Goal: Task Accomplishment & Management: Complete application form

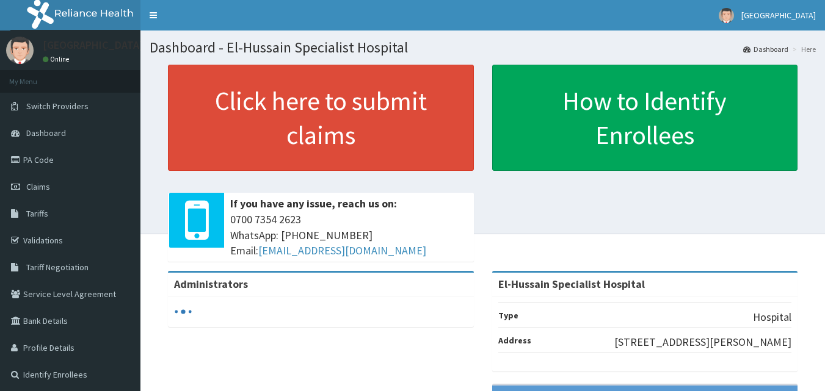
click at [73, 167] on link "PA Code" at bounding box center [70, 159] width 140 height 27
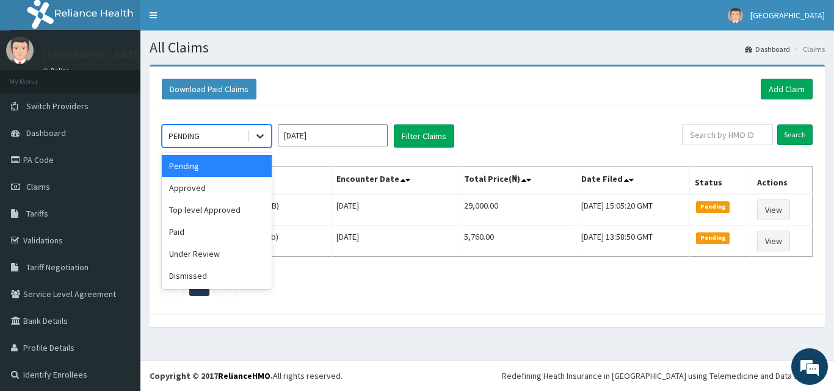
click at [256, 135] on icon at bounding box center [260, 136] width 12 height 12
click at [222, 185] on div "Approved" at bounding box center [217, 188] width 110 height 22
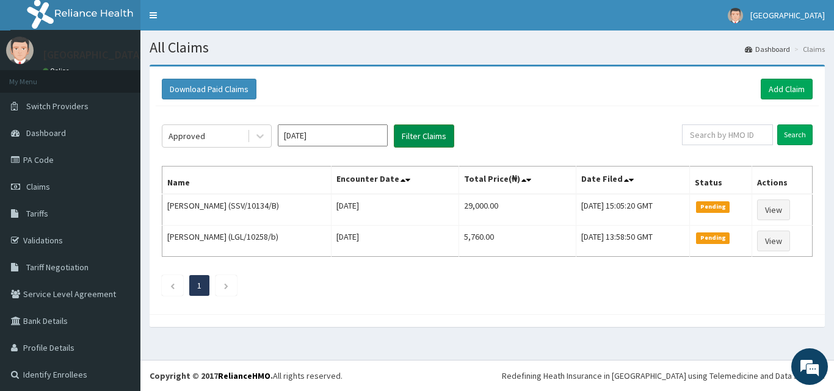
click at [417, 139] on button "Filter Claims" at bounding box center [424, 136] width 60 height 23
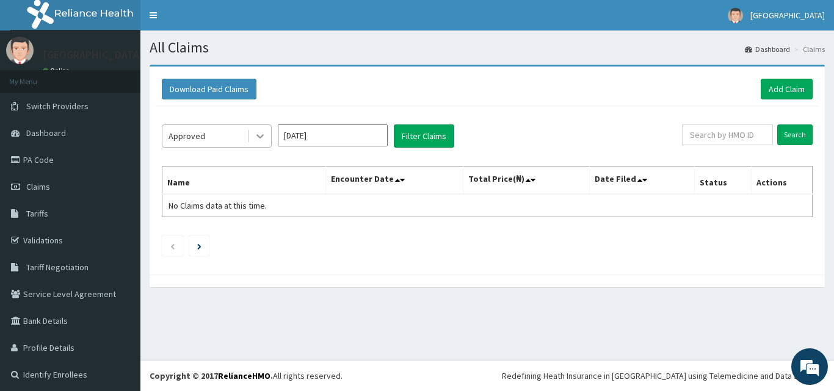
click at [265, 132] on icon at bounding box center [260, 136] width 12 height 12
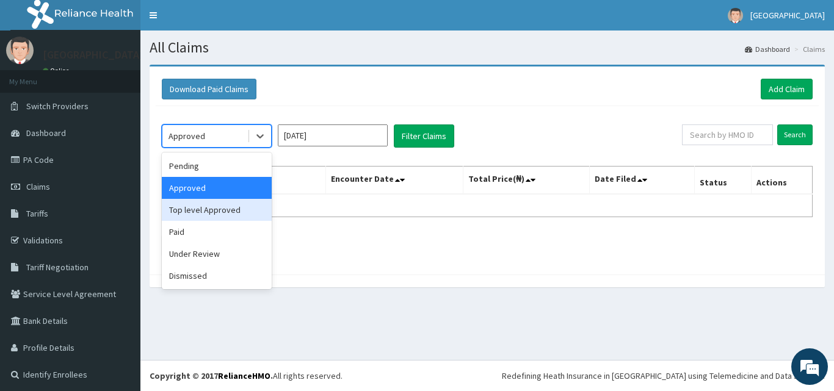
click at [217, 215] on div "Top level Approved" at bounding box center [217, 210] width 110 height 22
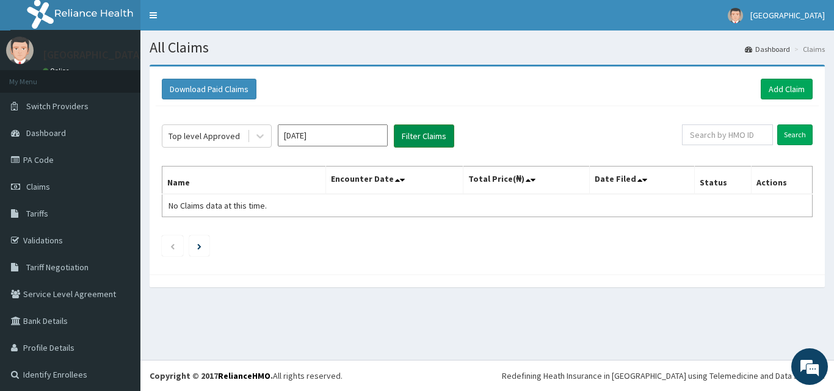
click at [435, 140] on button "Filter Claims" at bounding box center [424, 136] width 60 height 23
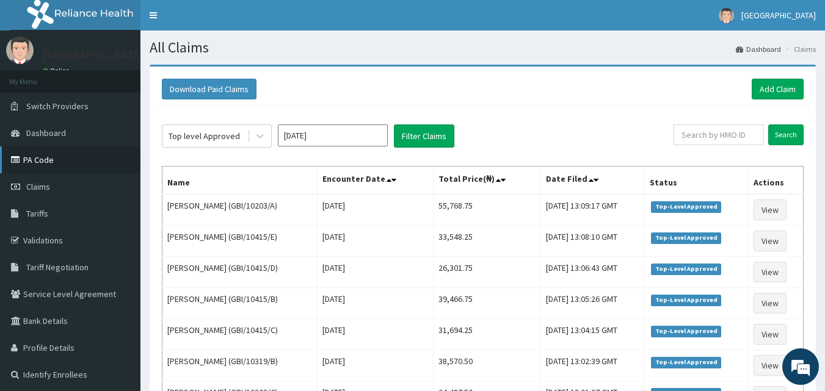
click at [65, 164] on link "PA Code" at bounding box center [70, 159] width 140 height 27
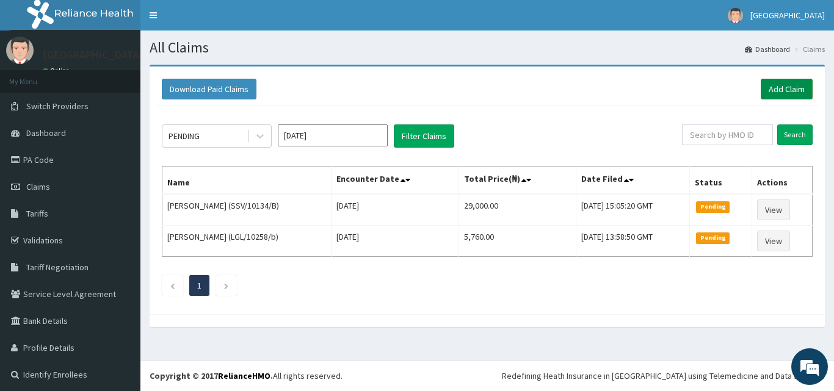
click at [787, 89] on link "Add Claim" at bounding box center [786, 89] width 52 height 21
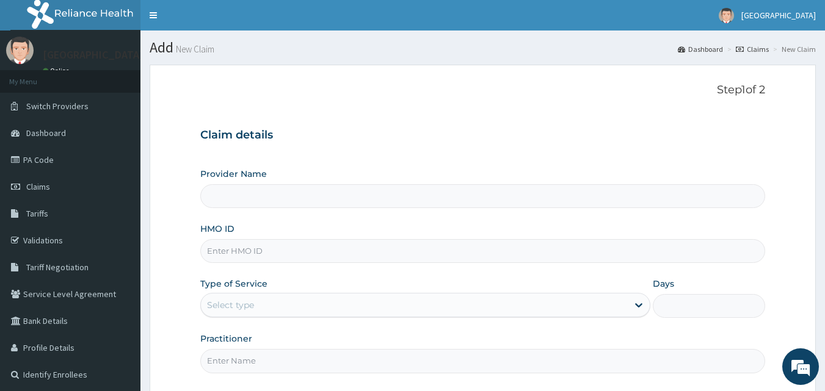
click at [409, 250] on input "HMO ID" at bounding box center [482, 251] width 565 height 24
type input "El-Hussain Specialist Hospital"
click at [297, 240] on input "GBI/10359/C" at bounding box center [482, 251] width 565 height 24
type input "GBI/10359/C"
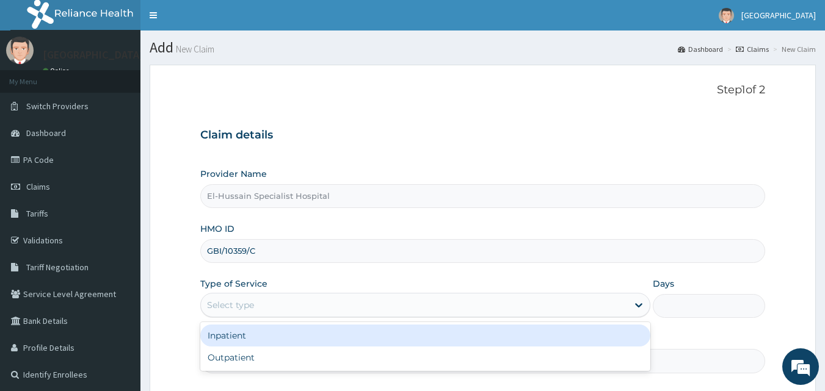
click at [289, 302] on div "Select type" at bounding box center [414, 305] width 427 height 20
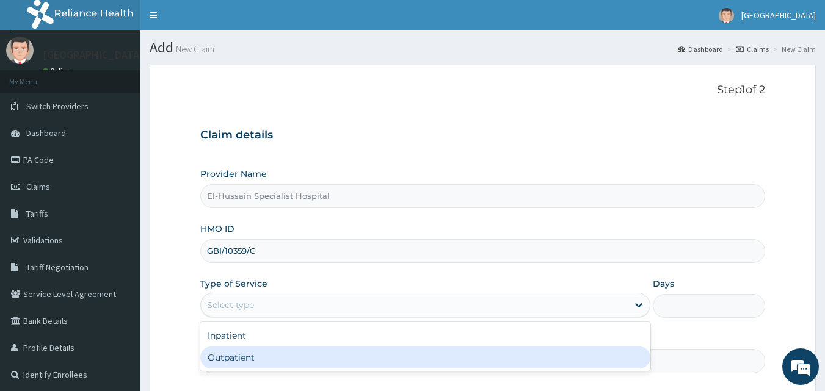
click at [267, 351] on div "Outpatient" at bounding box center [425, 358] width 450 height 22
type input "1"
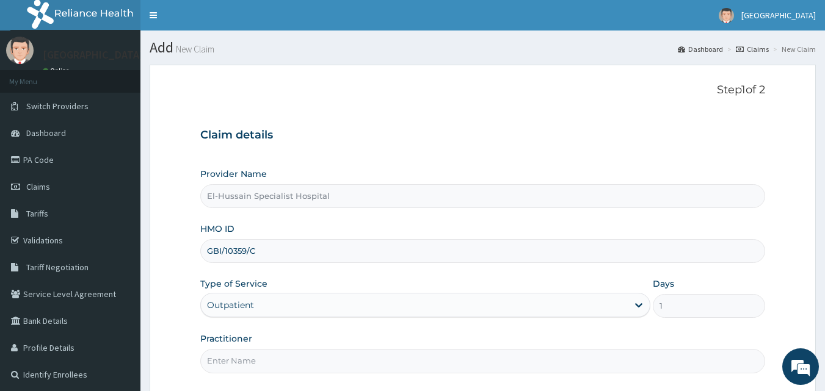
click at [270, 353] on input "Practitioner" at bounding box center [482, 361] width 565 height 24
type input "d"
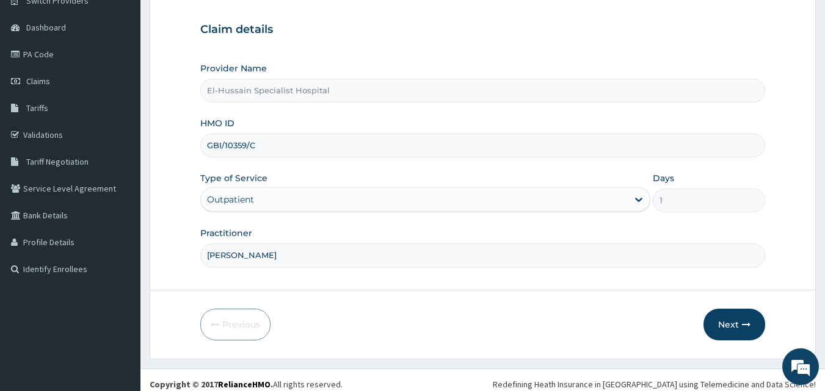
scroll to position [114, 0]
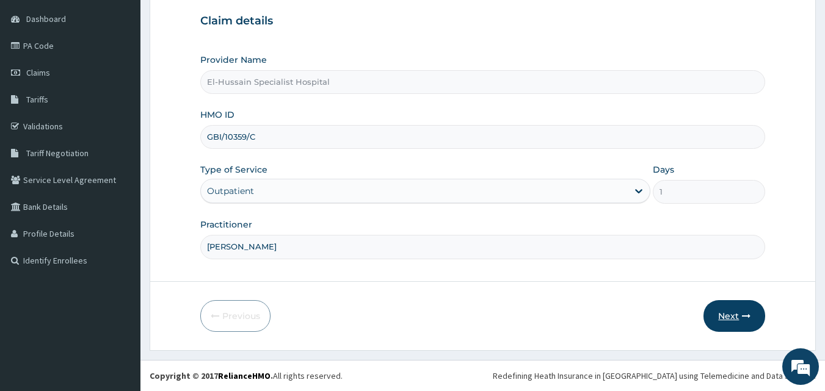
type input "DR. LAZARUS"
click at [742, 313] on icon "button" at bounding box center [746, 316] width 9 height 9
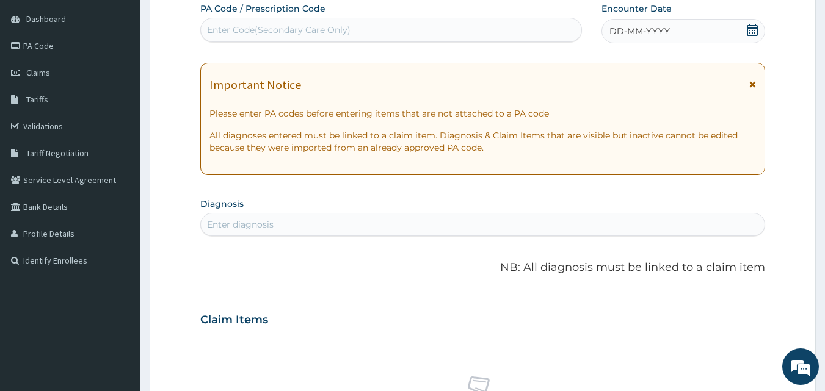
click at [262, 32] on div "Enter Code(Secondary Care Only)" at bounding box center [278, 30] width 143 height 12
drag, startPoint x: 262, startPoint y: 32, endPoint x: 483, endPoint y: 56, distance: 222.2
click at [483, 56] on div "PA Code / Prescription Code Enter Code(Secondary Care Only) Encounter Date DD-M…" at bounding box center [482, 318] width 565 height 632
click at [407, 30] on div "Enter Code(Secondary Care Only)" at bounding box center [391, 30] width 381 height 20
paste input "PA/3EFB46"
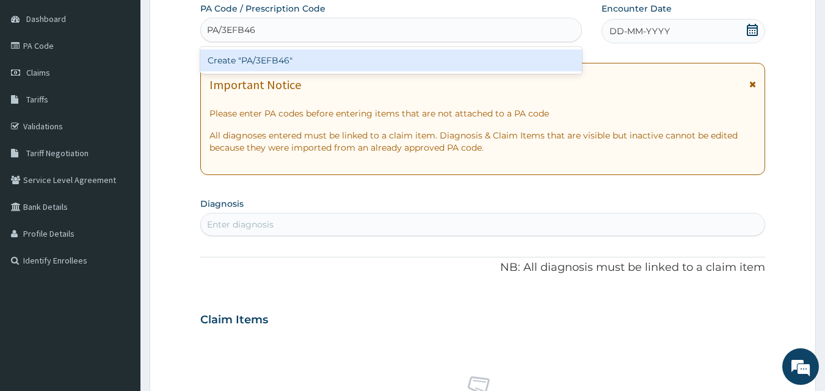
paste input "PA/3EFB46"
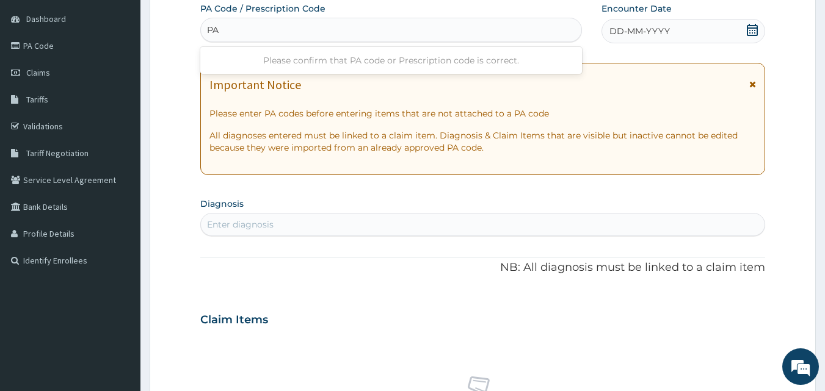
type input "P"
paste input "PA/3EFB46"
type input "PA/3EFB46"
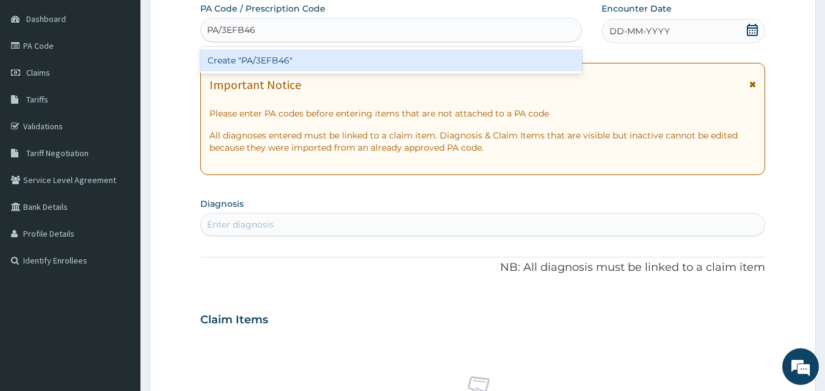
click at [379, 57] on div "Create "PA/3EFB46"" at bounding box center [391, 60] width 382 height 22
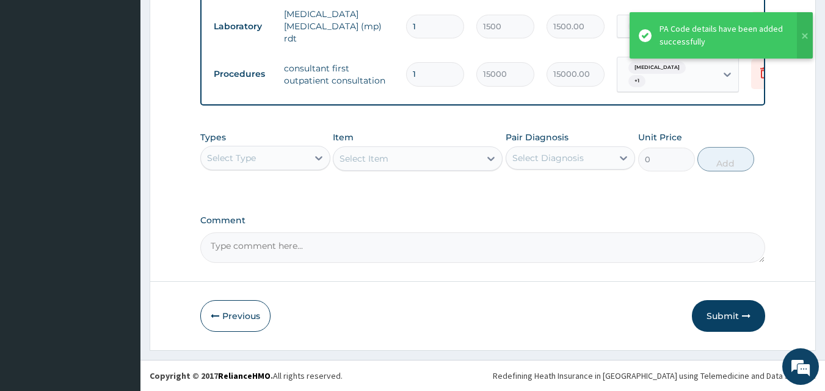
scroll to position [682, 0]
click at [717, 320] on button "Submit" at bounding box center [728, 316] width 73 height 32
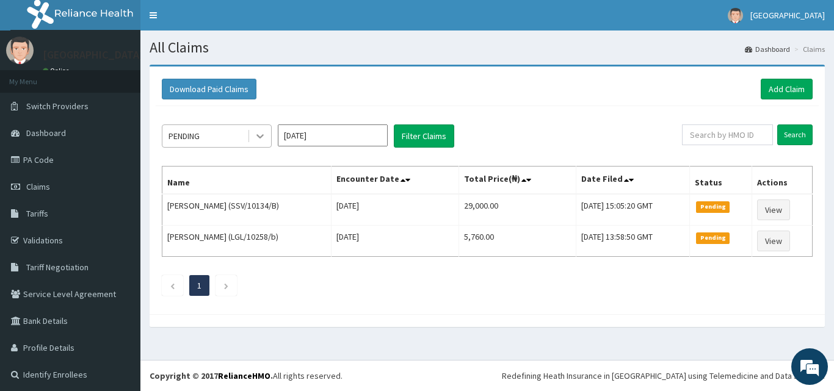
click at [256, 134] on icon at bounding box center [260, 136] width 12 height 12
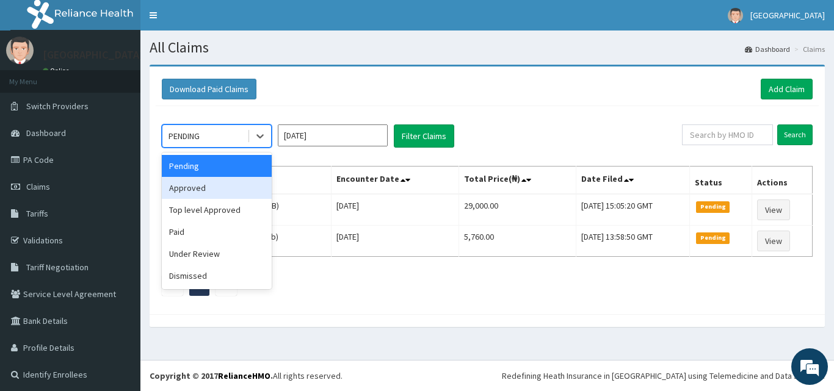
click at [228, 188] on div "Approved" at bounding box center [217, 188] width 110 height 22
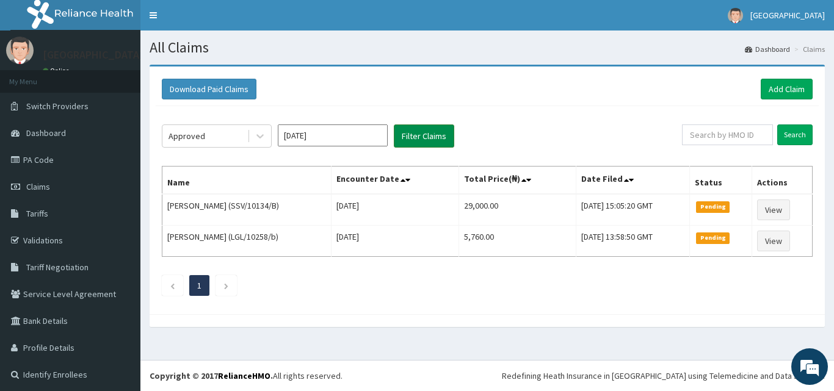
click at [417, 139] on button "Filter Claims" at bounding box center [424, 136] width 60 height 23
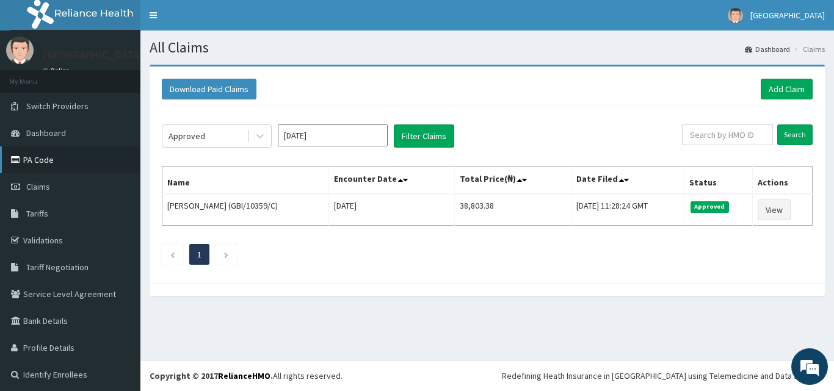
click at [81, 157] on link "PA Code" at bounding box center [70, 159] width 140 height 27
